Goal: Information Seeking & Learning: Learn about a topic

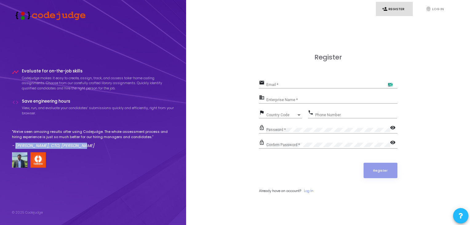
drag, startPoint x: 89, startPoint y: 144, endPoint x: 15, endPoint y: 146, distance: 73.9
click at [15, 146] on p "- [PERSON_NAME], CTO, [PERSON_NAME]" at bounding box center [93, 145] width 162 height 6
copy em "[PERSON_NAME], CTO, [PERSON_NAME]"
click at [62, 124] on div "timeline Evaluate for on-the-job skills Codejudge makes it easy to create, assi…" at bounding box center [93, 118] width 162 height 99
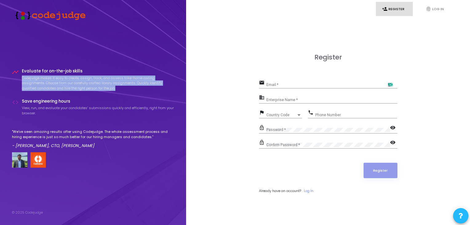
drag, startPoint x: 22, startPoint y: 79, endPoint x: 123, endPoint y: 89, distance: 100.8
click at [123, 89] on p "Codejudge makes it easy to create, assign, track, and assess take-home coding a…" at bounding box center [98, 82] width 153 height 15
drag, startPoint x: 123, startPoint y: 89, endPoint x: 25, endPoint y: 78, distance: 98.2
click at [25, 78] on p "Codejudge makes it easy to create, assign, track, and assess take-home coding a…" at bounding box center [98, 82] width 153 height 15
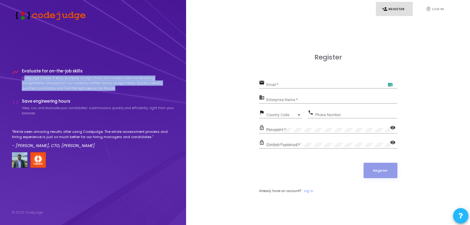
click at [25, 78] on p "Codejudge makes it easy to create, assign, track, and assess take-home coding a…" at bounding box center [98, 82] width 153 height 15
drag, startPoint x: 25, startPoint y: 78, endPoint x: 121, endPoint y: 85, distance: 95.7
click at [121, 85] on p "Codejudge makes it easy to create, assign, track, and assess take-home coding a…" at bounding box center [98, 82] width 153 height 15
drag, startPoint x: 121, startPoint y: 85, endPoint x: 24, endPoint y: 77, distance: 97.0
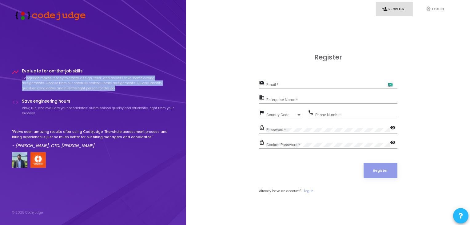
click at [25, 77] on p "Codejudge makes it easy to create, assign, track, and assess take-home coding a…" at bounding box center [98, 82] width 153 height 15
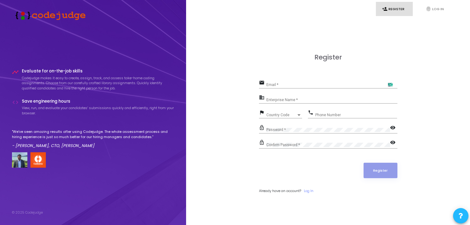
click at [22, 77] on p "Codejudge makes it easy to create, assign, track, and assess take-home coding a…" at bounding box center [98, 82] width 153 height 15
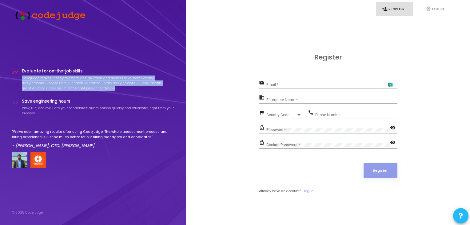
drag, startPoint x: 22, startPoint y: 77, endPoint x: 117, endPoint y: 87, distance: 95.6
click at [117, 87] on p "Codejudge makes it easy to create, assign, track, and assess take-home coding a…" at bounding box center [98, 82] width 153 height 15
copy p "Codejudge makes it easy to create, assign, track, and assess take-home coding a…"
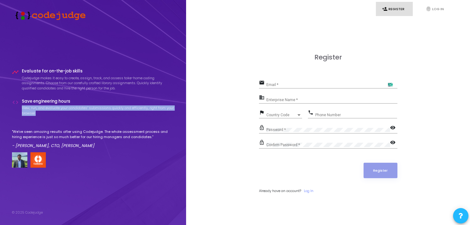
drag, startPoint x: 22, startPoint y: 107, endPoint x: 49, endPoint y: 112, distance: 27.2
click at [49, 112] on p "View, run, and evaluate your candidates’ submissions quickly and efficiently, r…" at bounding box center [98, 110] width 153 height 10
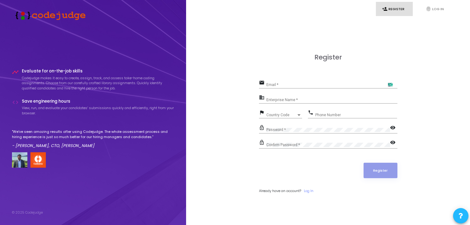
click at [57, 109] on p "View, run, and evaluate your candidates’ submissions quickly and efficiently, r…" at bounding box center [98, 110] width 153 height 10
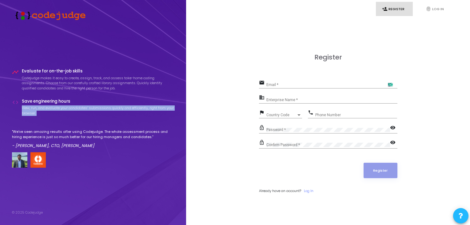
click at [57, 109] on p "View, run, and evaluate your candidates’ submissions quickly and efficiently, r…" at bounding box center [98, 110] width 153 height 10
copy p "View, run, and evaluate your candidates’ submissions quickly and efficiently, r…"
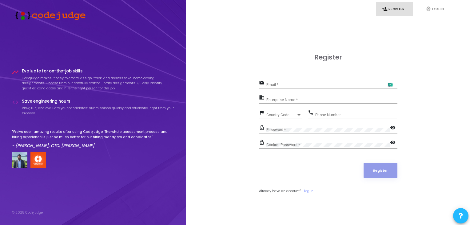
click at [76, 133] on p ""We've seen amazing results after using Codejudge. The whole assessment process…" at bounding box center [93, 134] width 162 height 10
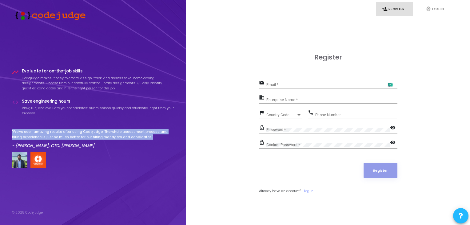
click at [76, 133] on p ""We've seen amazing results after using Codejudge. The whole assessment process…" at bounding box center [93, 134] width 162 height 10
copy p ""We've seen amazing results after using Codejudge. The whole assessment process…"
click at [125, 133] on p ""We've seen amazing results after using Codejudge. The whole assessment process…" at bounding box center [93, 134] width 162 height 10
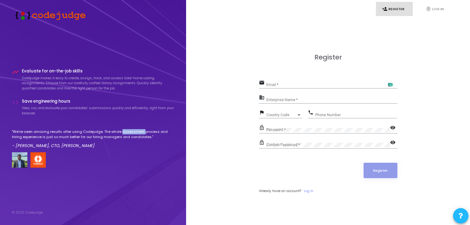
click at [125, 133] on p ""We've seen amazing results after using Codejudge. The whole assessment process…" at bounding box center [93, 134] width 162 height 10
